Goal: Navigation & Orientation: Find specific page/section

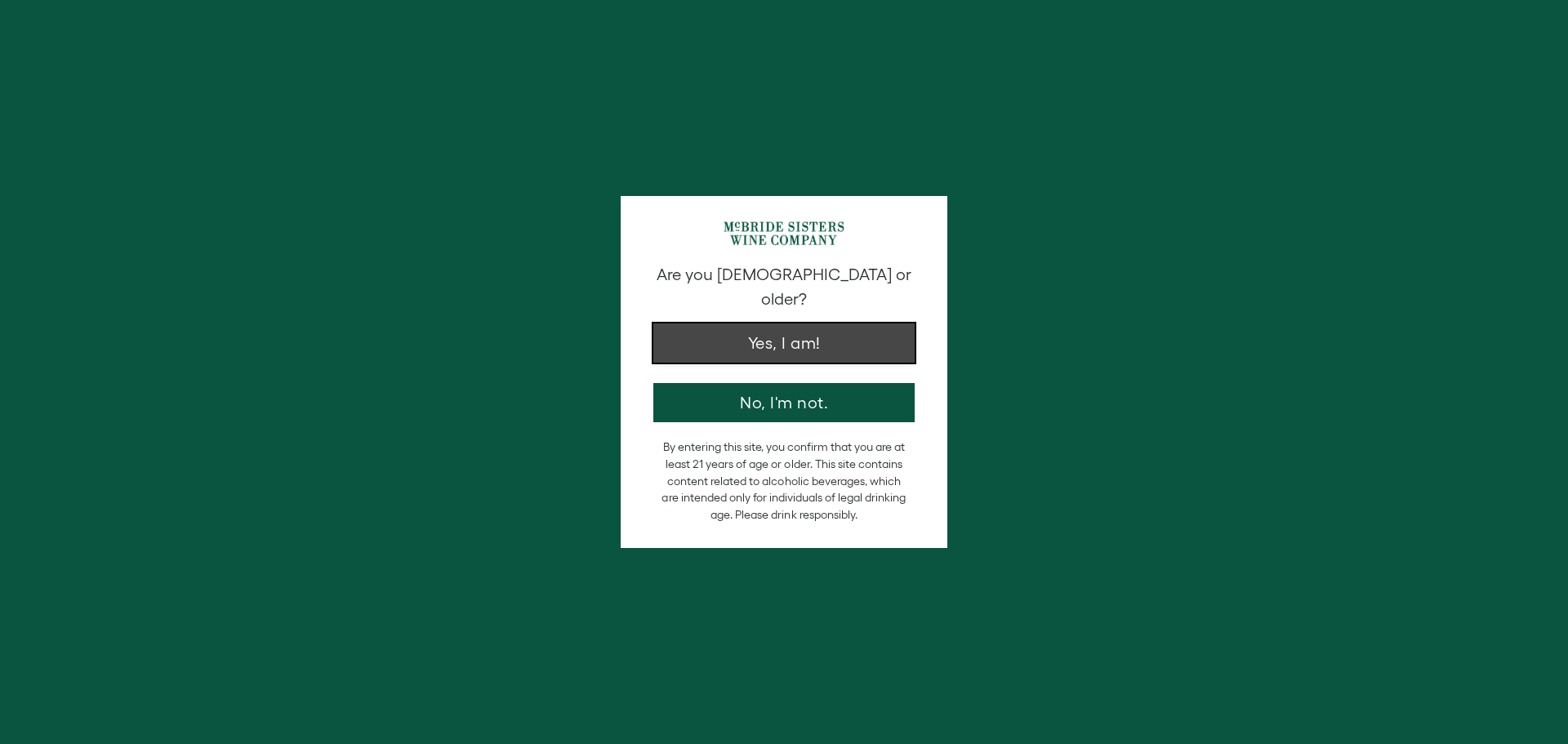
click at [791, 324] on button "Yes, I am!" at bounding box center [784, 343] width 261 height 39
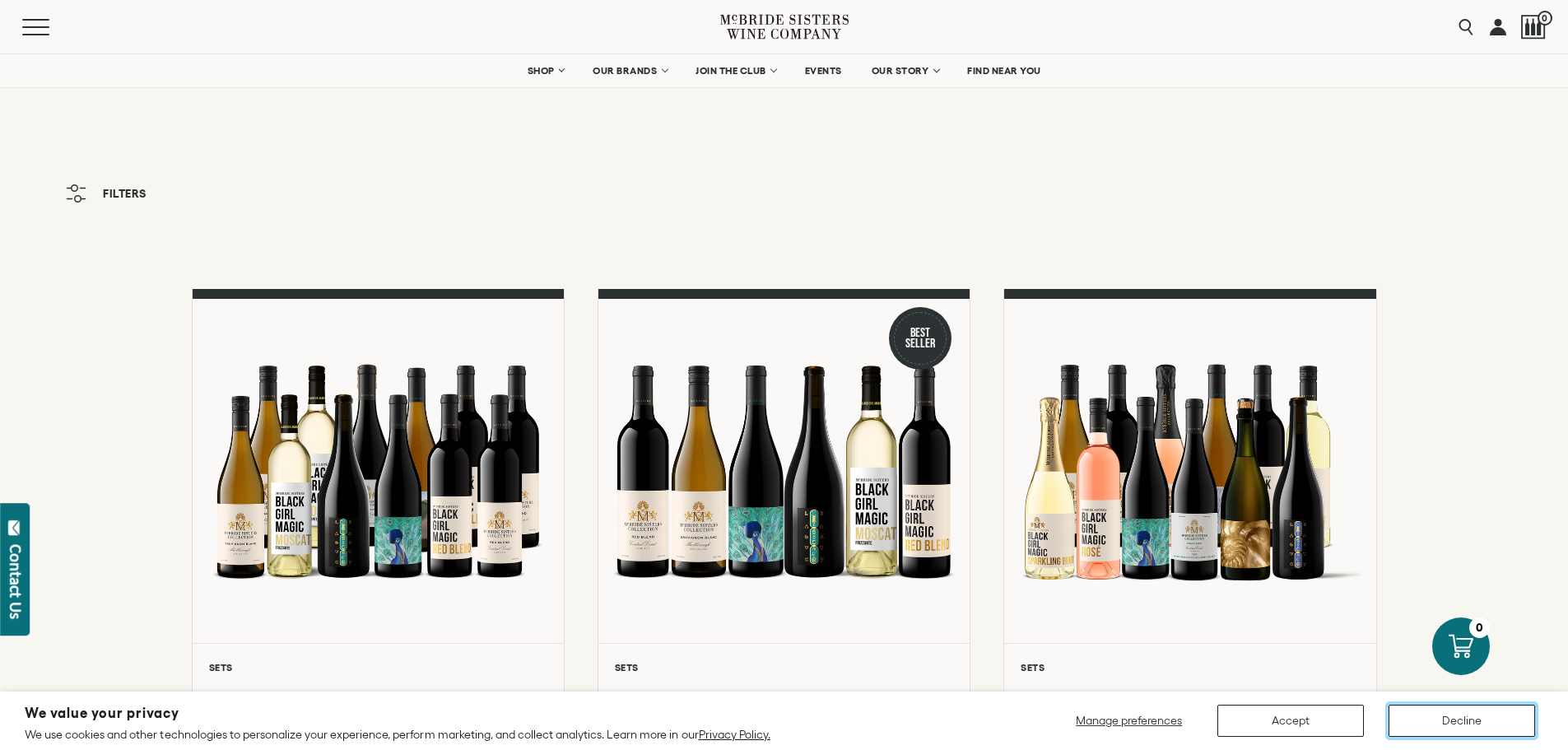
click at [1451, 717] on button "Decline" at bounding box center [1462, 720] width 146 height 32
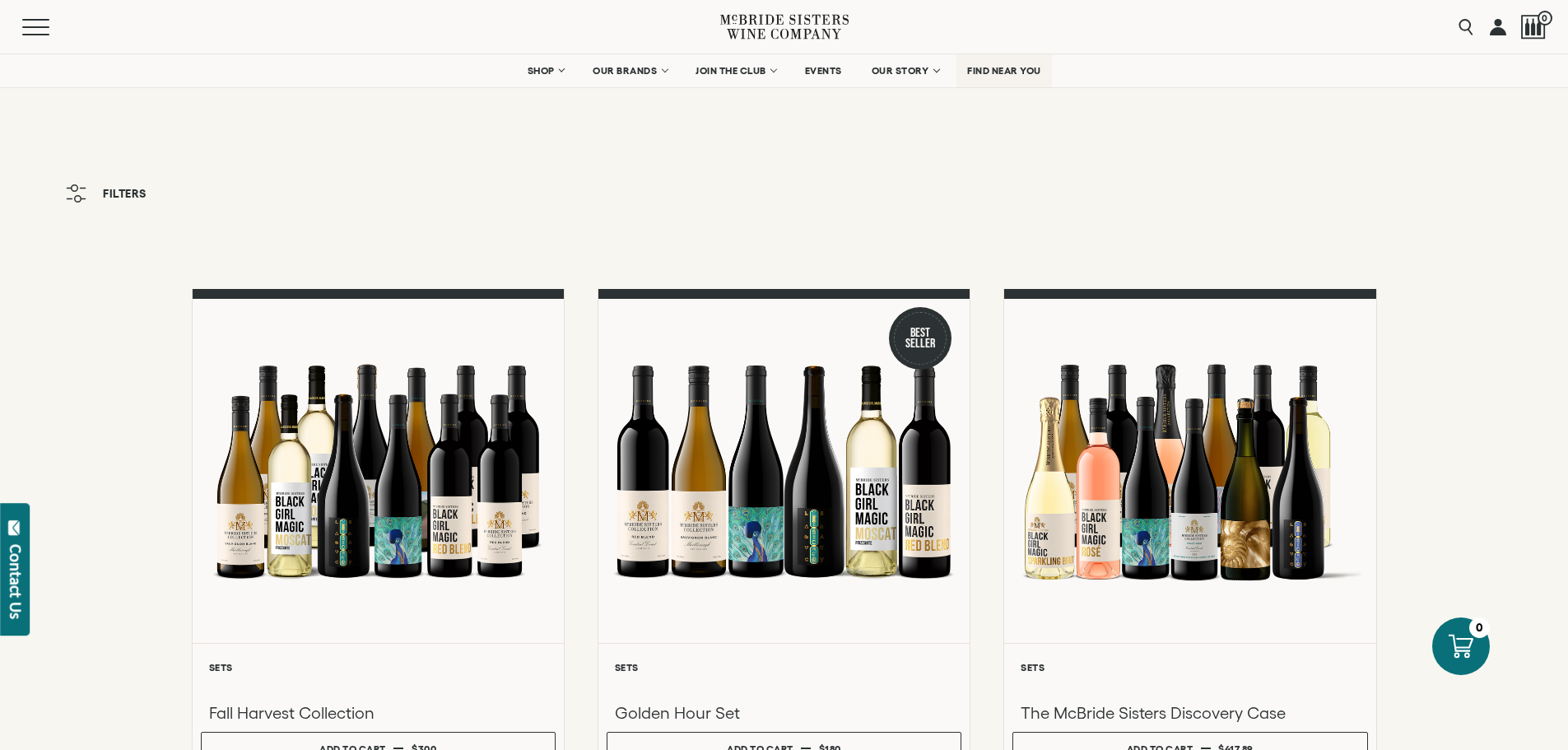
click at [1014, 67] on span "FIND NEAR YOU" at bounding box center [1004, 70] width 74 height 11
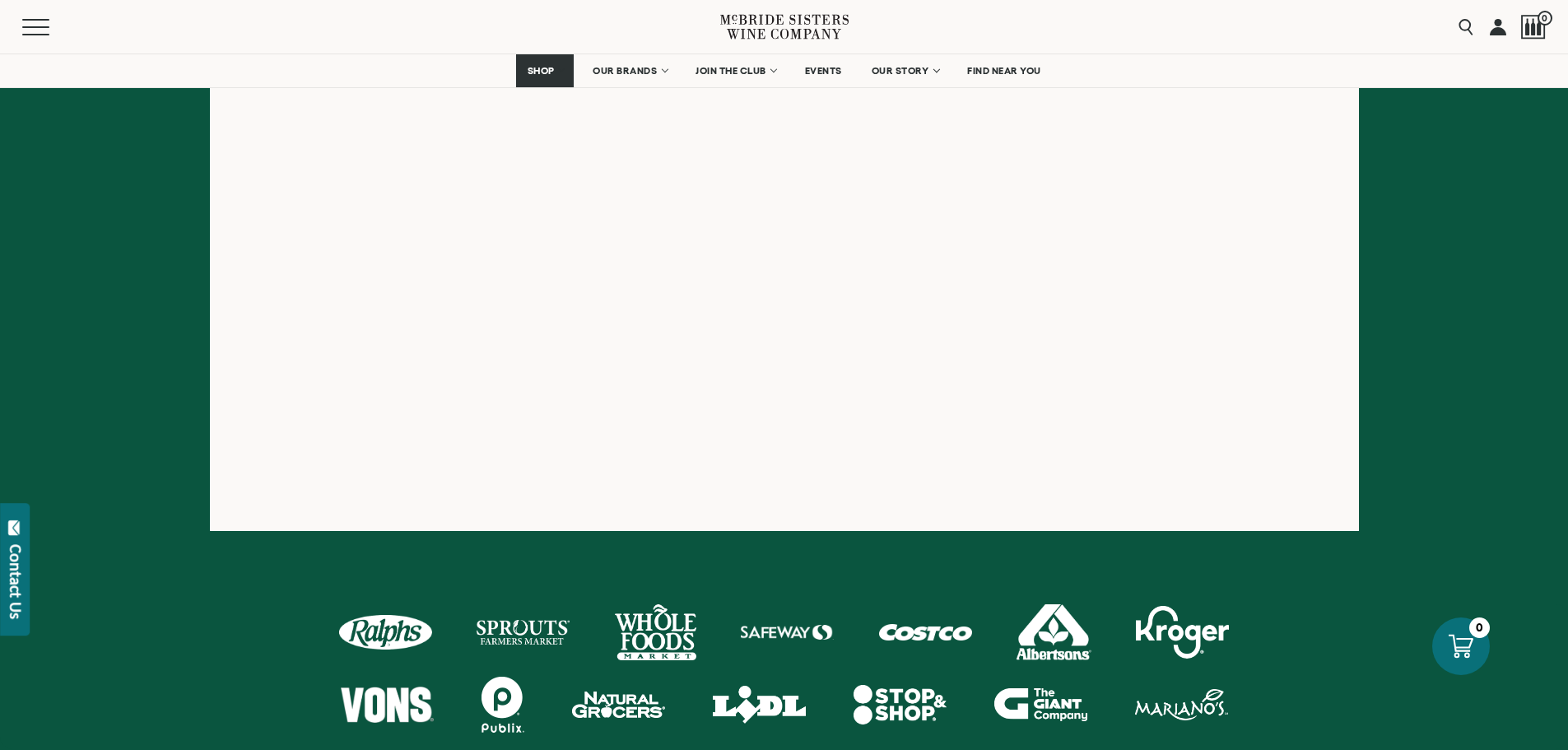
scroll to position [494, 0]
